Goal: Browse casually: Explore the website without a specific task or goal

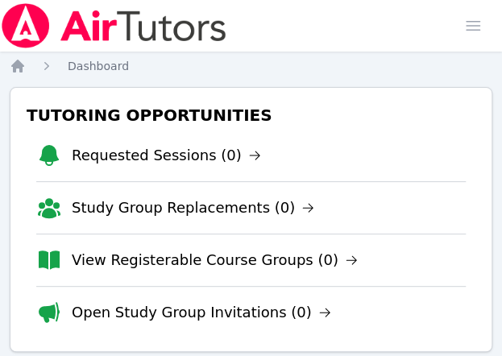
click at [411, 42] on div "Home Sessions Study Groups Students Messages Open user menu [PERSON_NAME] Open …" at bounding box center [251, 26] width 502 height 52
